Goal: Check status: Check status

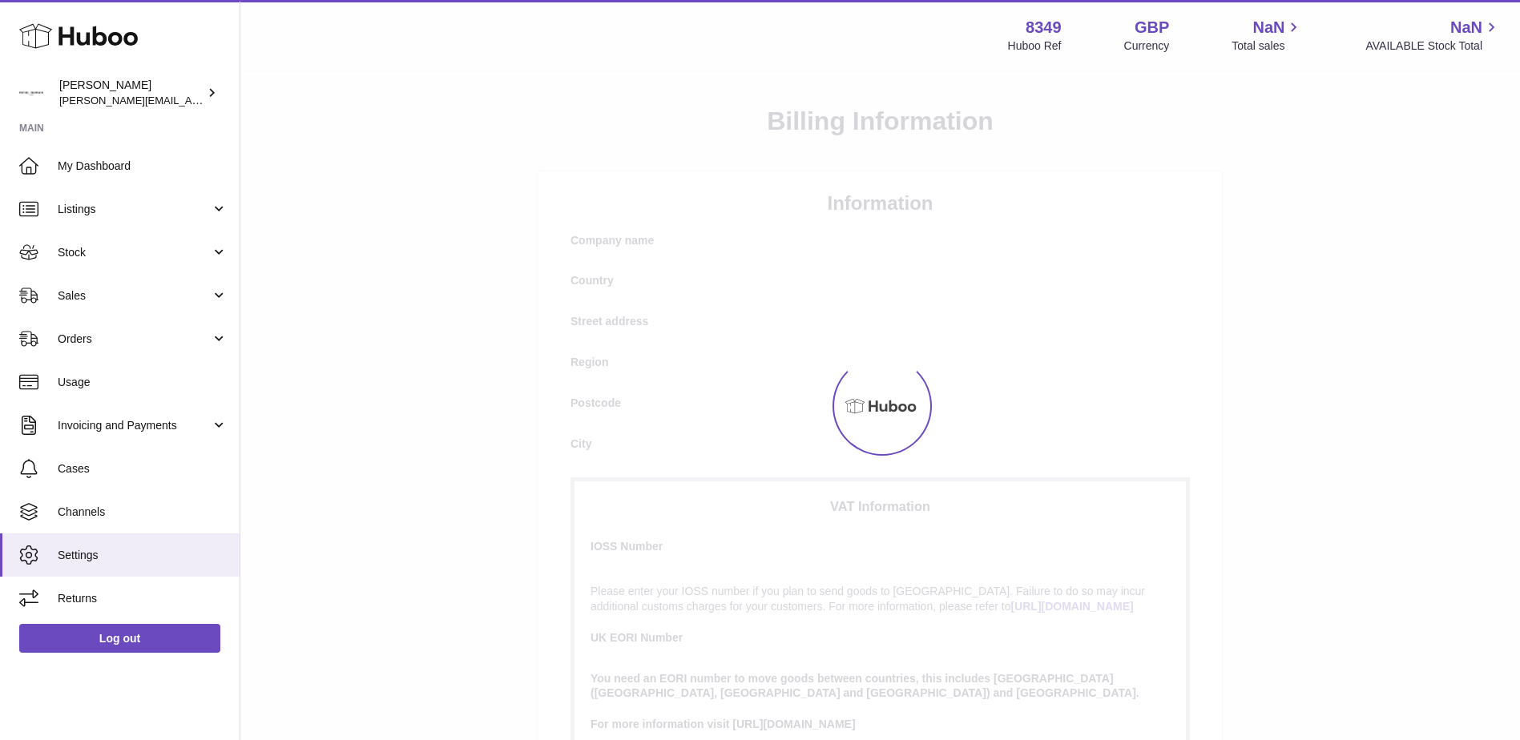
select select
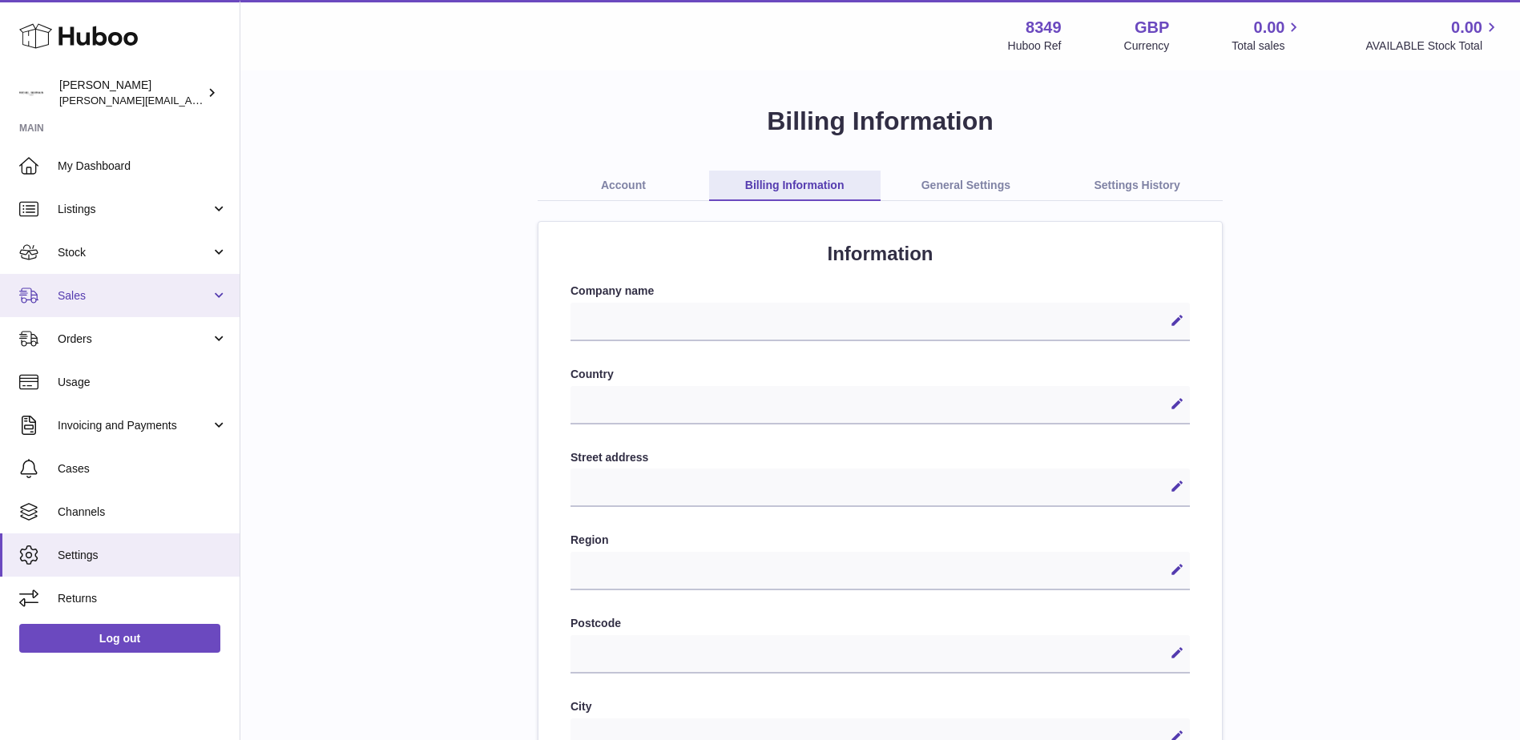
click at [66, 294] on span "Sales" at bounding box center [134, 295] width 153 height 15
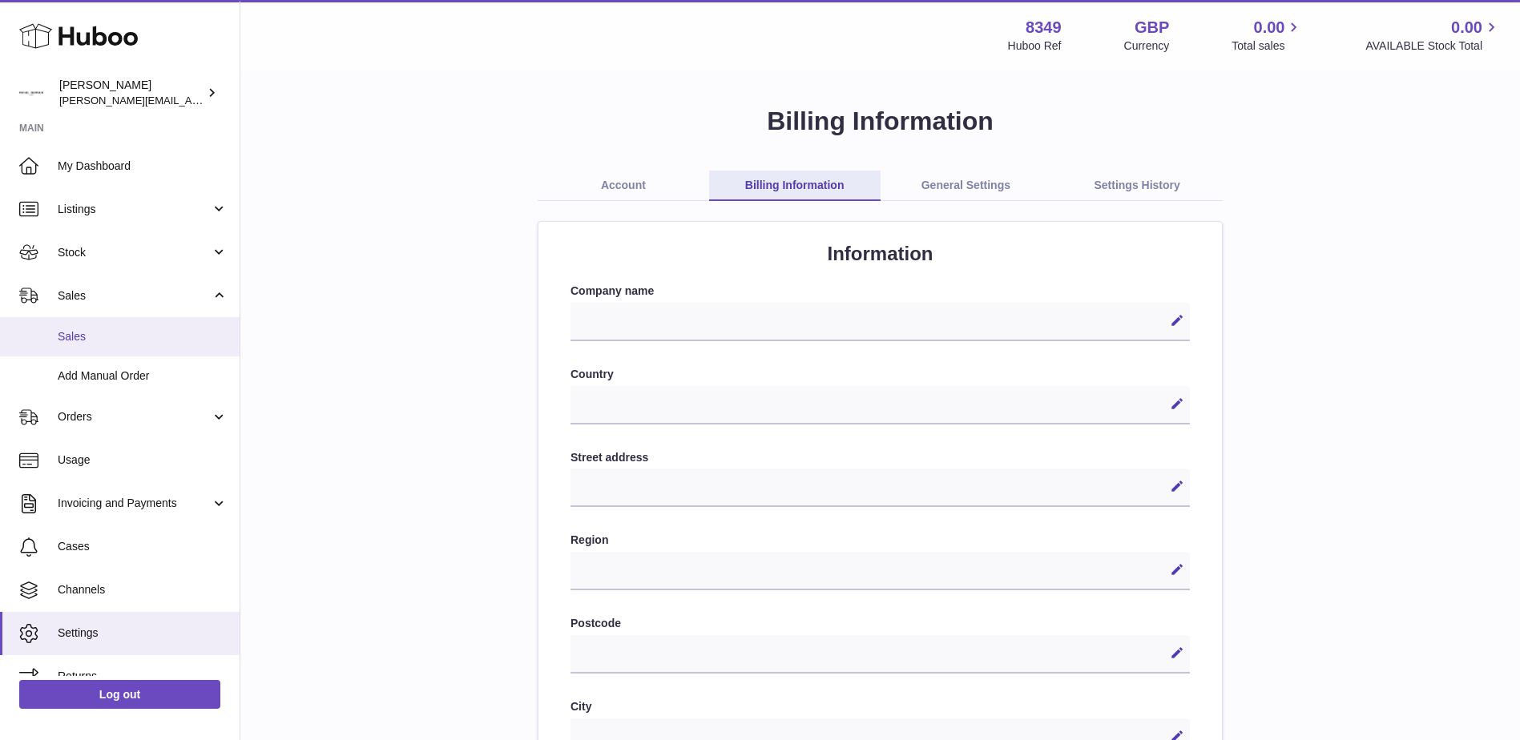
click at [75, 333] on span "Sales" at bounding box center [143, 336] width 170 height 15
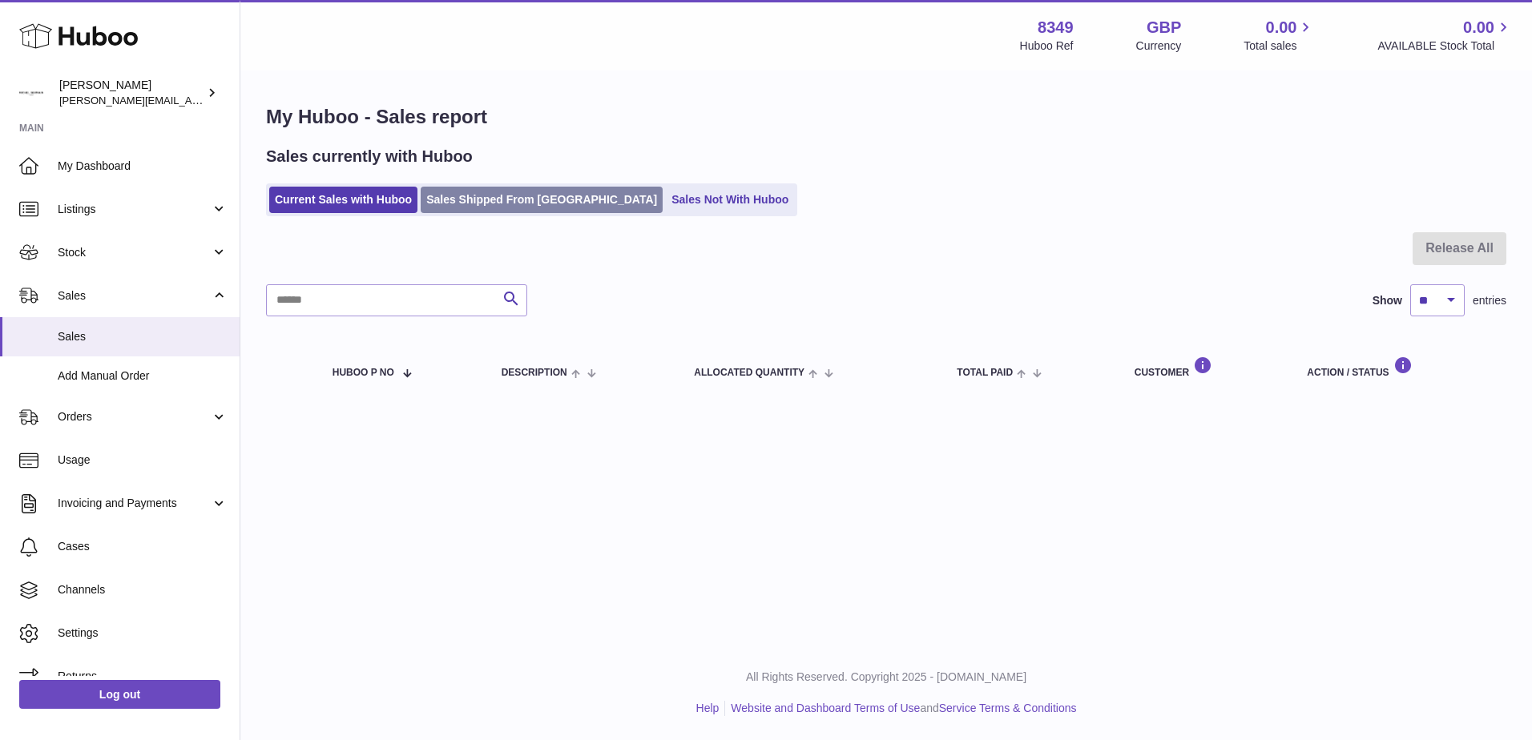
click at [500, 204] on link "Sales Shipped From Huboo" at bounding box center [542, 200] width 242 height 26
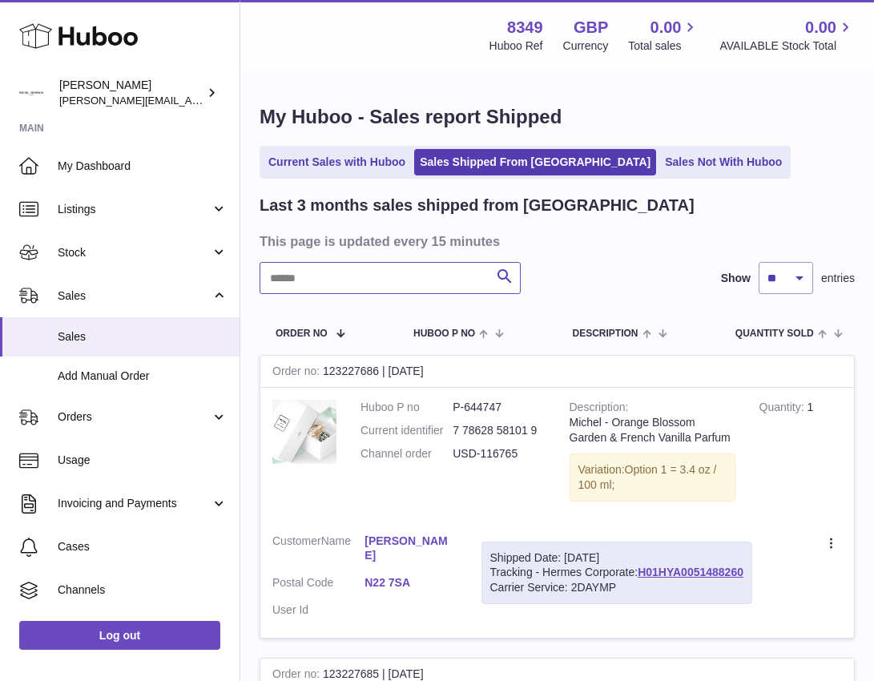
click at [280, 274] on input "text" at bounding box center [390, 278] width 261 height 32
paste input "**********"
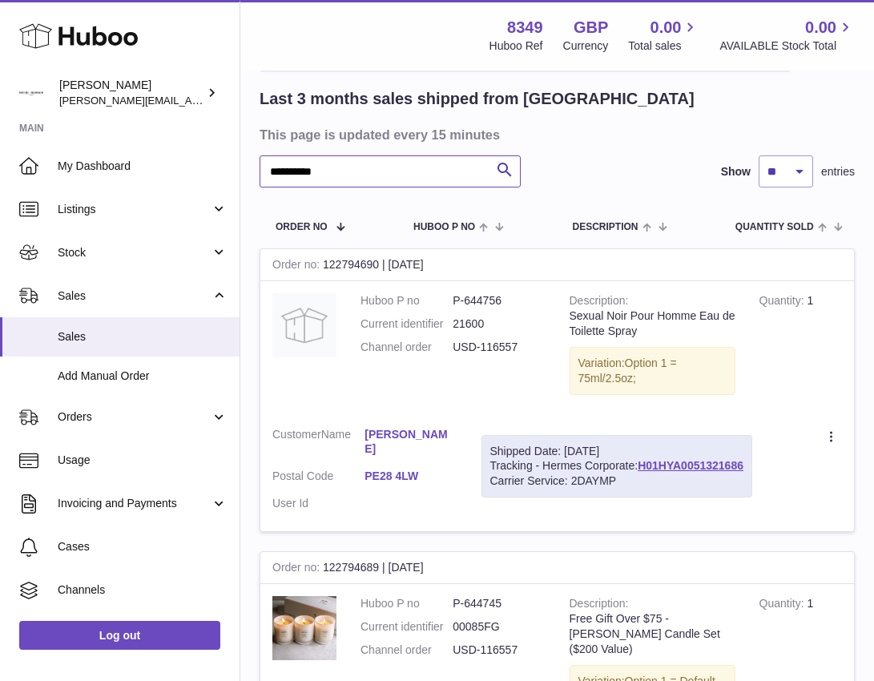
scroll to position [160, 0]
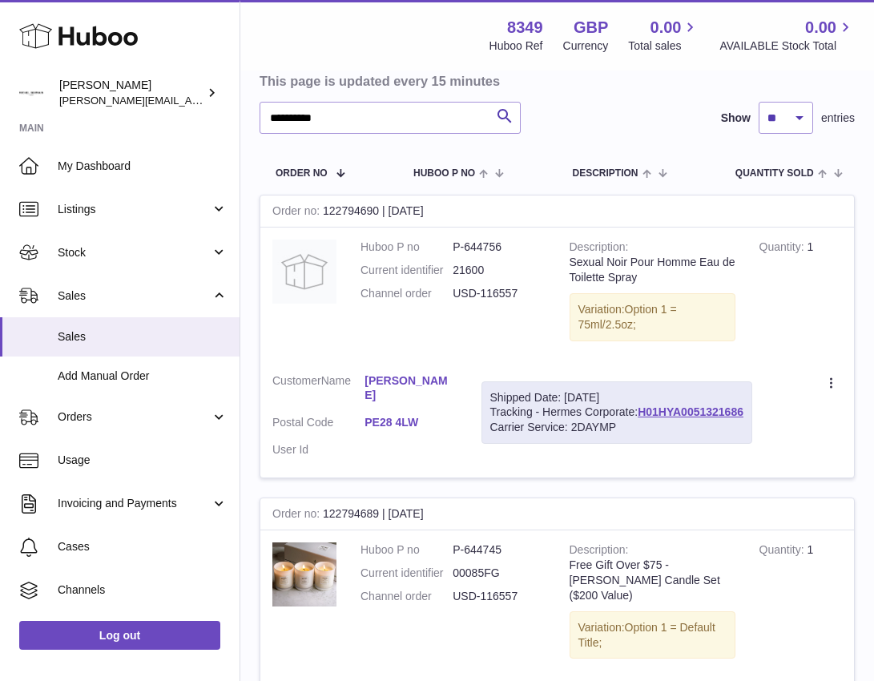
drag, startPoint x: 491, startPoint y: 413, endPoint x: 747, endPoint y: 417, distance: 255.6
click at [747, 417] on div "Shipped Date: [DATE] Tracking - Hermes Corporate: H01HYA0051321686 Carrier Serv…" at bounding box center [617, 412] width 271 height 63
copy div "Tracking - Hermes Corporate: H01HYA0051321686"
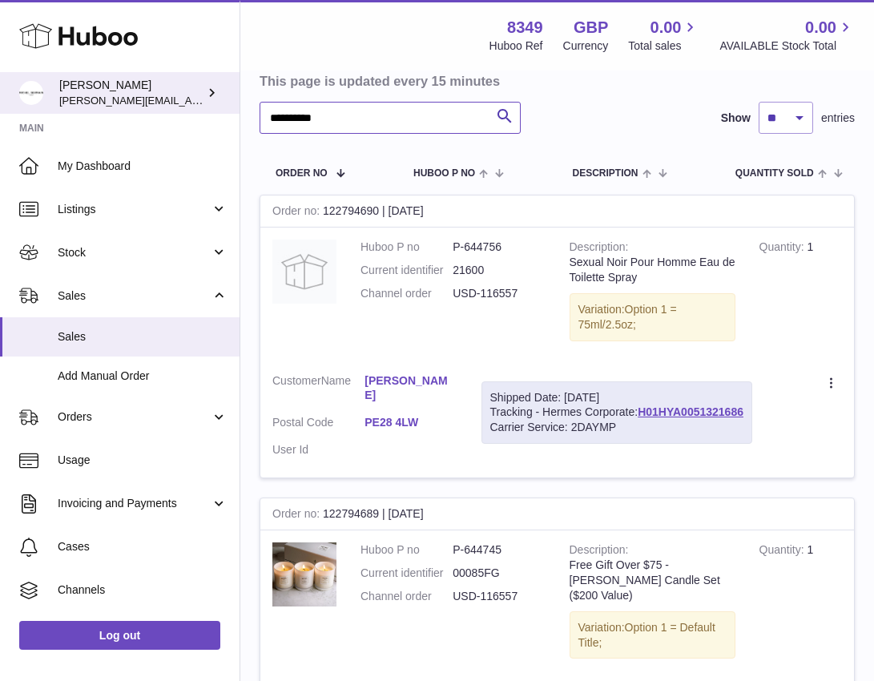
drag, startPoint x: 365, startPoint y: 115, endPoint x: 215, endPoint y: 111, distance: 150.7
paste input "text"
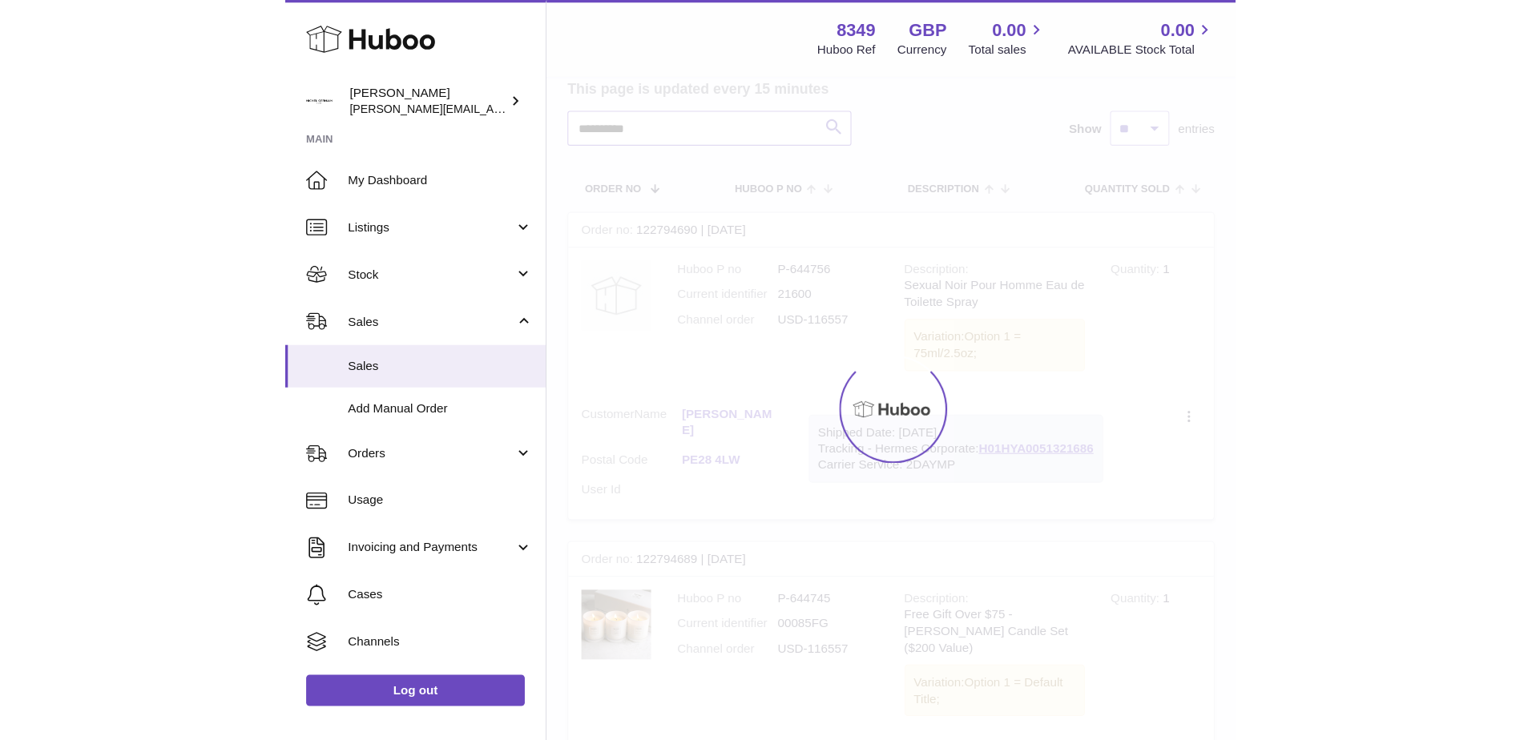
scroll to position [90, 0]
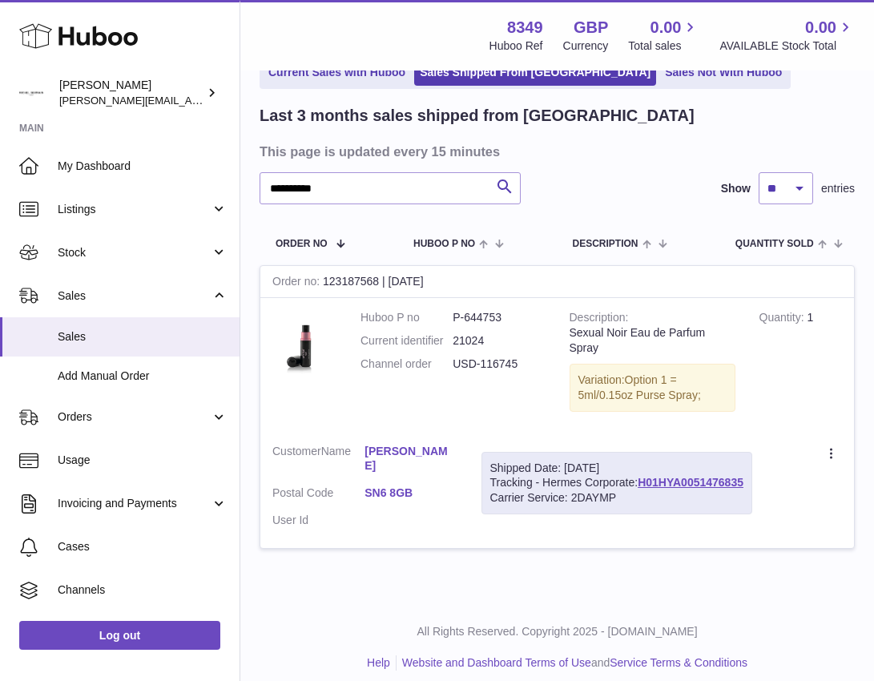
drag, startPoint x: 490, startPoint y: 482, endPoint x: 751, endPoint y: 488, distance: 260.5
click at [751, 488] on div "Shipped Date: [DATE] Tracking - Hermes Corporate: H01HYA0051476835 Carrier Serv…" at bounding box center [617, 483] width 271 height 63
copy div "Tracking - Hermes Corporate: H01HYA0051476835"
drag, startPoint x: 336, startPoint y: 192, endPoint x: 225, endPoint y: 192, distance: 110.6
click at [225, 192] on div "**********" at bounding box center [437, 302] width 874 height 784
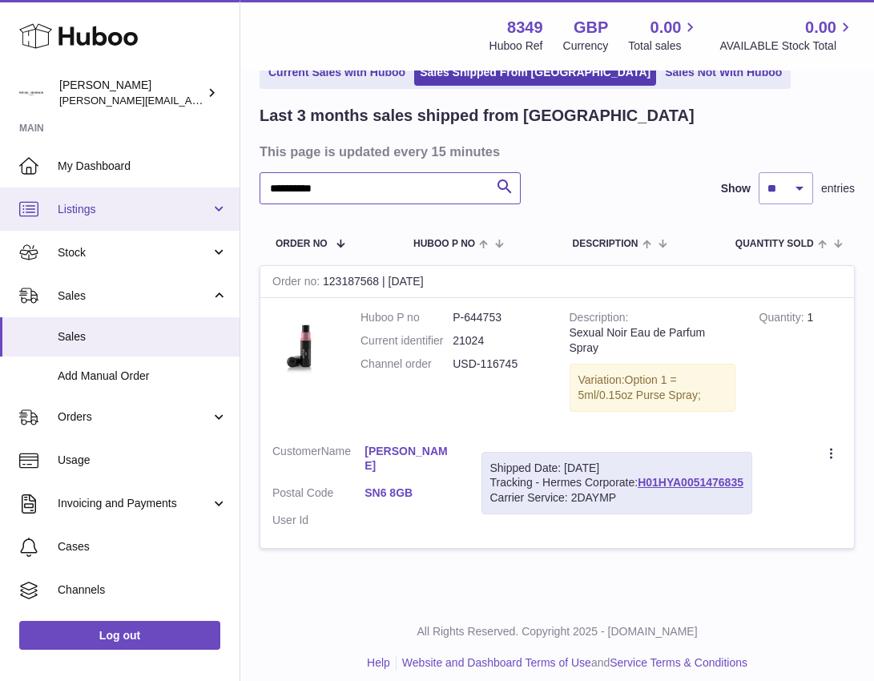
paste input "text"
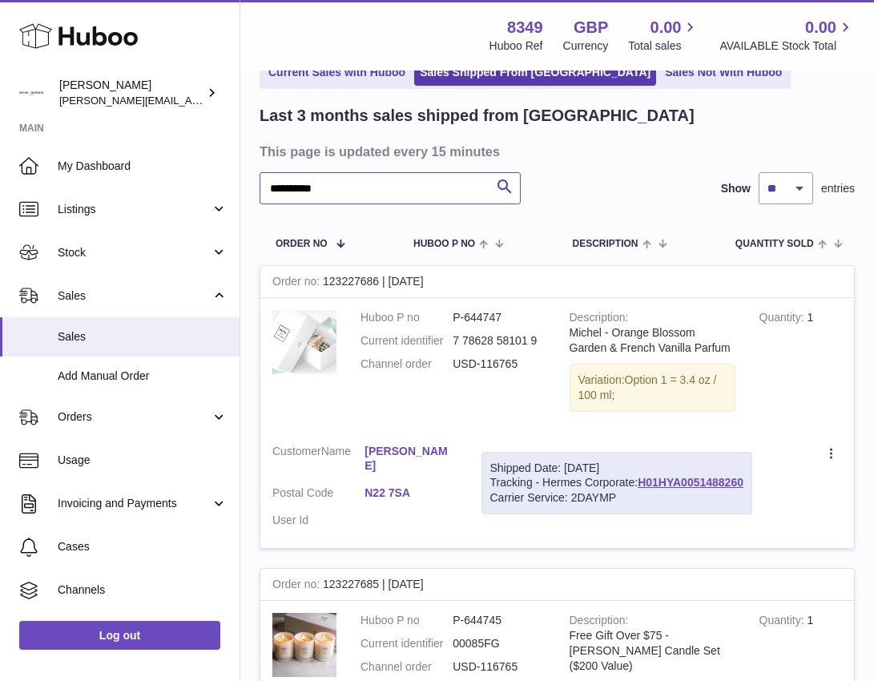
type input "**********"
drag, startPoint x: 490, startPoint y: 486, endPoint x: 748, endPoint y: 485, distance: 258.0
click at [748, 485] on div "Shipped Date: [DATE] Tracking - Hermes Corporate: H01HYA0051488260 Carrier Serv…" at bounding box center [617, 483] width 271 height 63
copy div "Tracking - Hermes Corporate: H01HYA0051488260"
